Goal: Navigation & Orientation: Find specific page/section

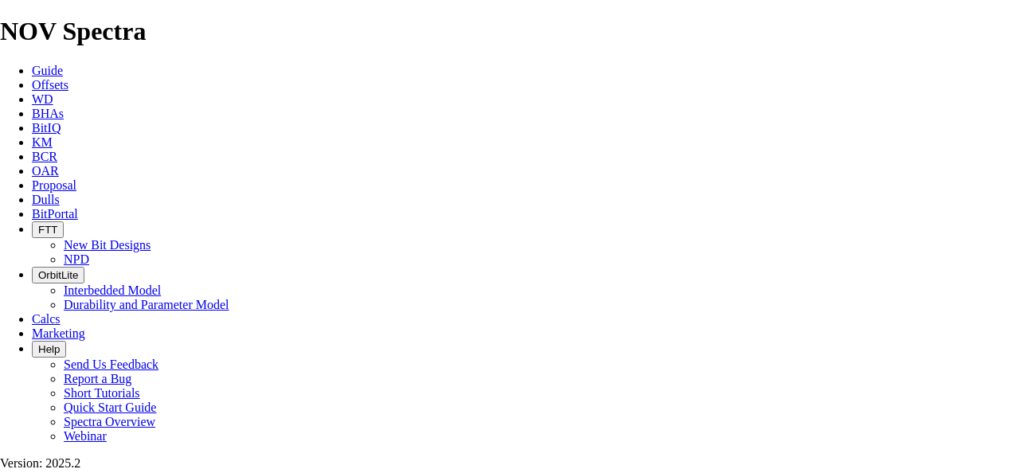
select select "number:18"
select select "number:16"
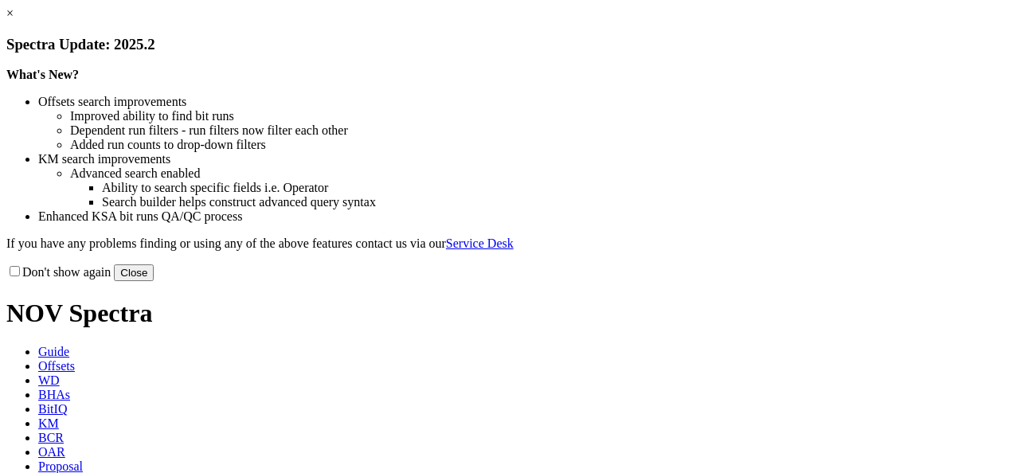
click at [154, 281] on button "Close" at bounding box center [134, 272] width 40 height 17
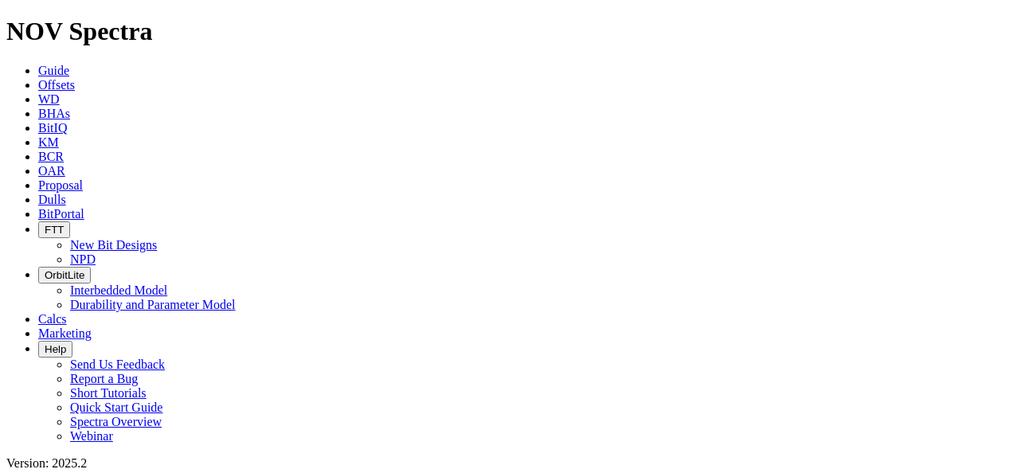
click at [84, 207] on link "BitPortal" at bounding box center [61, 214] width 46 height 14
click at [38, 207] on icon at bounding box center [38, 214] width 0 height 14
click at [84, 207] on span "BitPortal" at bounding box center [61, 214] width 46 height 14
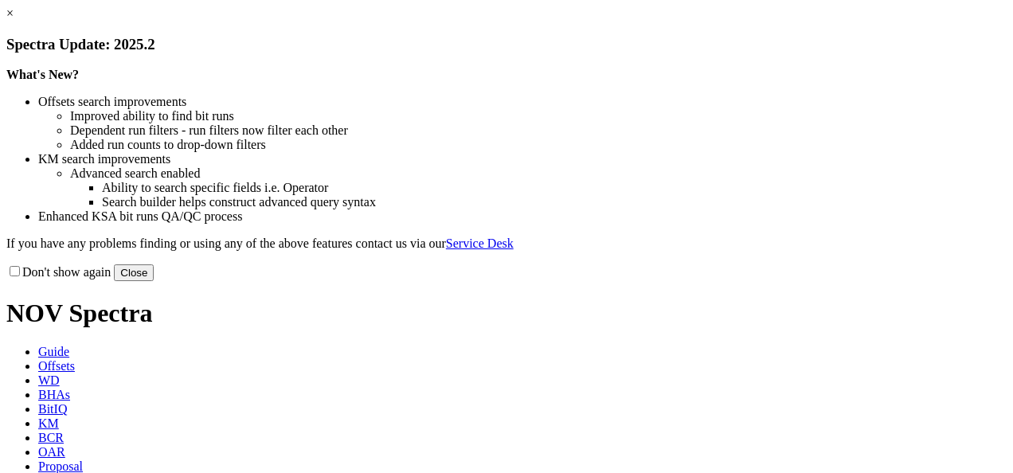
click at [14, 20] on link "×" at bounding box center [9, 13] width 7 height 14
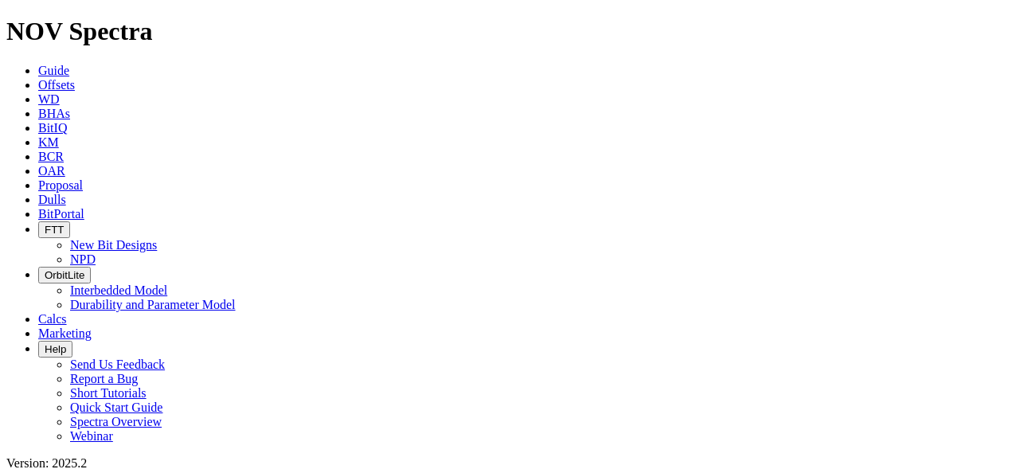
click at [84, 207] on span "BitPortal" at bounding box center [61, 214] width 46 height 14
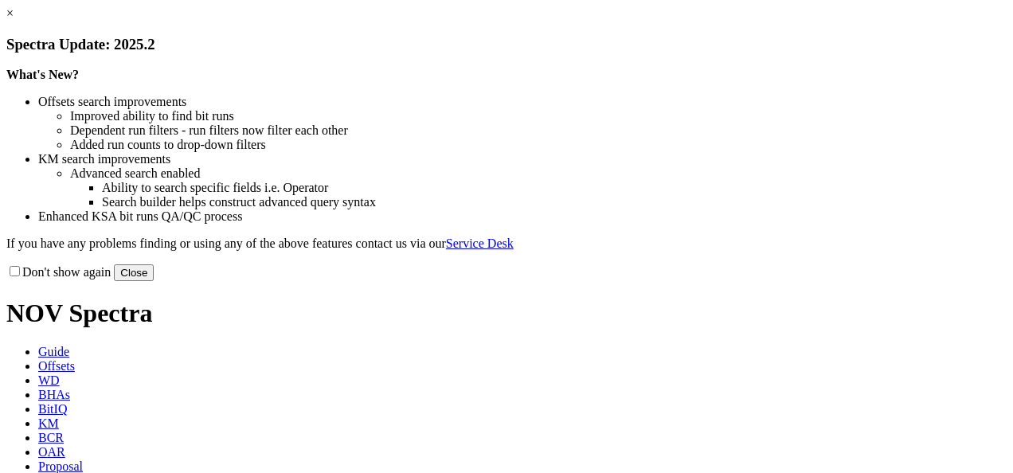
drag, startPoint x: 831, startPoint y: 433, endPoint x: 841, endPoint y: 432, distance: 9.6
click at [154, 281] on button "Close" at bounding box center [134, 272] width 40 height 17
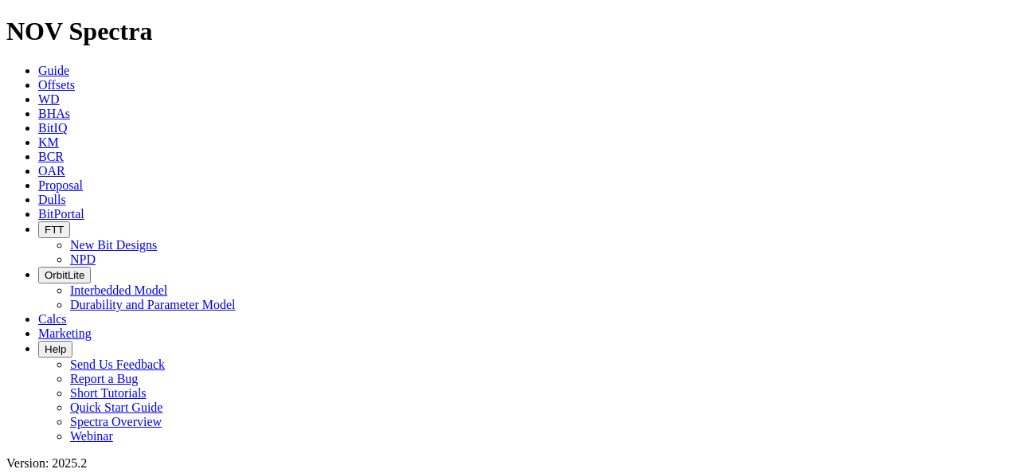
scroll to position [25, 0]
click at [84, 207] on span "BitPortal" at bounding box center [61, 214] width 46 height 14
